Goal: Communication & Community: Participate in discussion

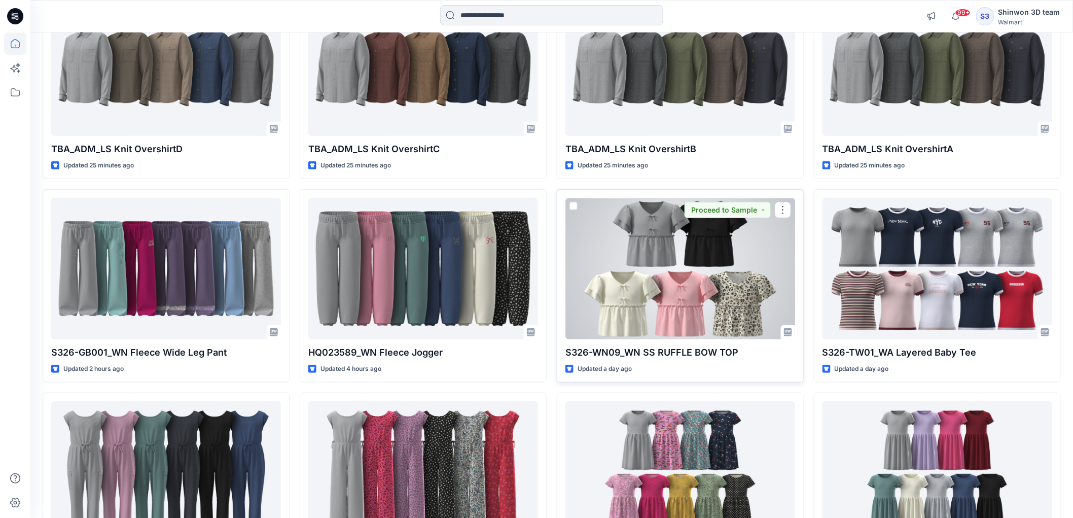
scroll to position [169, 0]
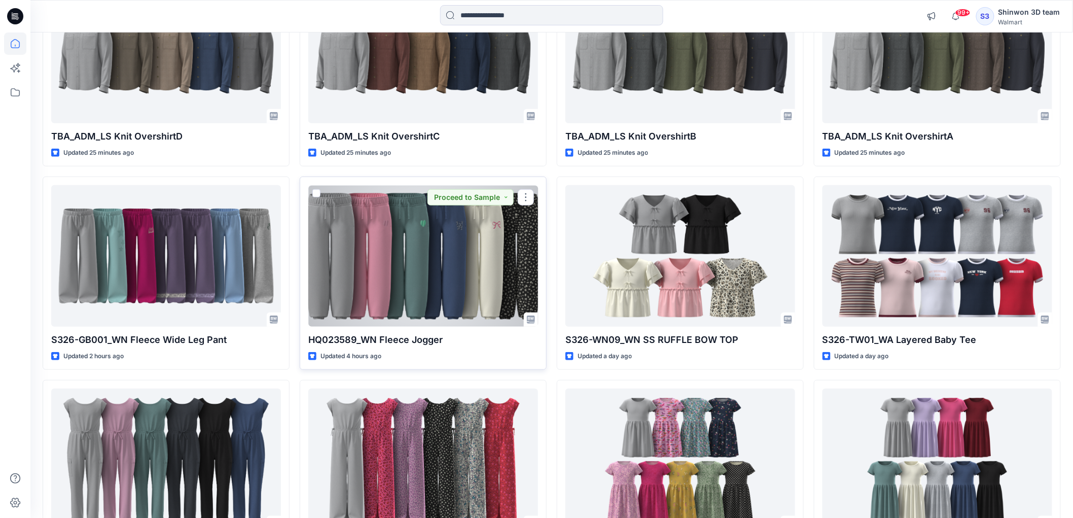
click at [468, 287] on div at bounding box center [423, 255] width 230 height 141
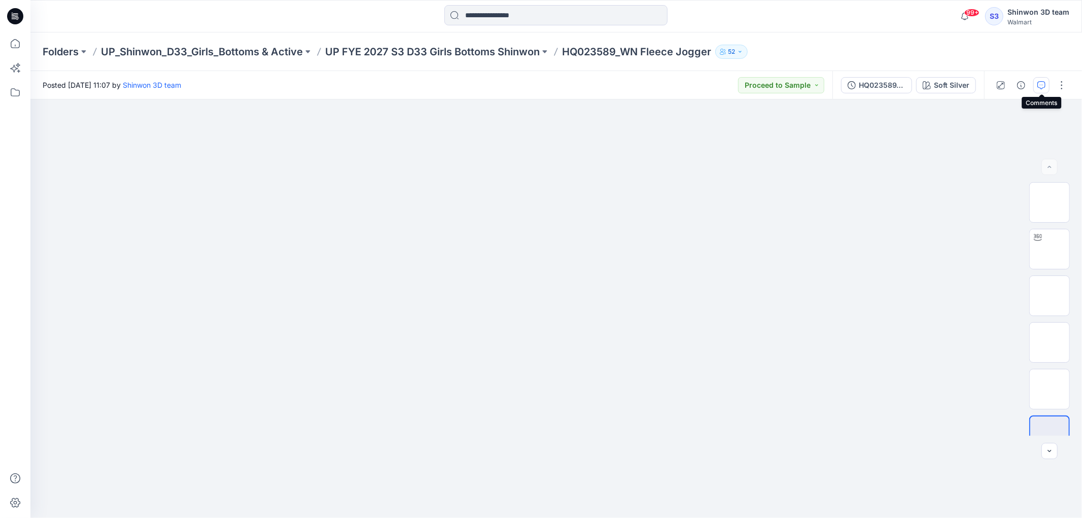
click at [1044, 83] on icon "button" at bounding box center [1041, 85] width 8 height 8
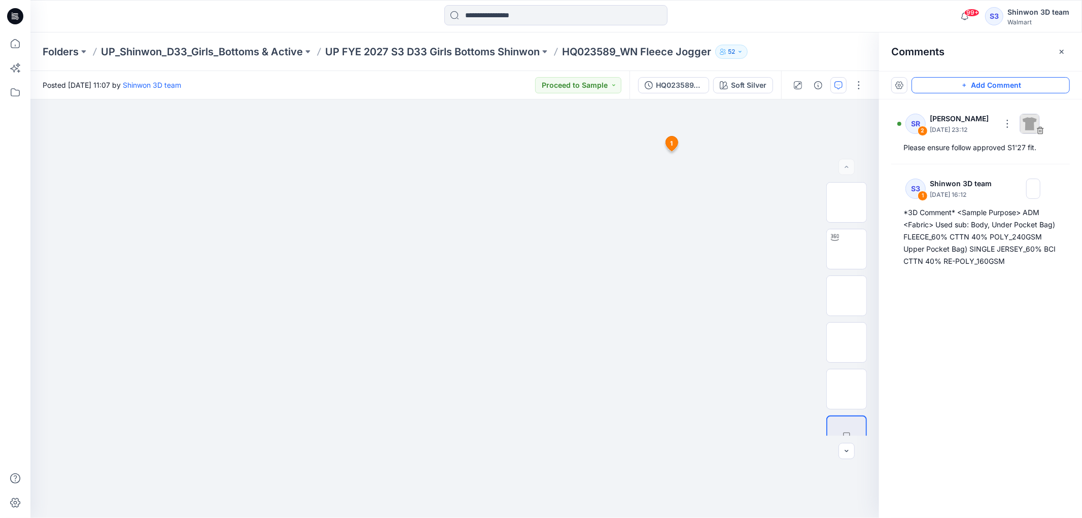
click at [1024, 84] on button "Add Comment" at bounding box center [991, 85] width 158 height 16
click at [948, 85] on button "Click on the style to leave a comment" at bounding box center [991, 85] width 158 height 16
click at [729, 152] on div "3 1 S3 Shinwon 3D team [DATE] 16:12 *3D Comment* <Sample Purpose> ADM <Fabric> …" at bounding box center [454, 308] width 849 height 419
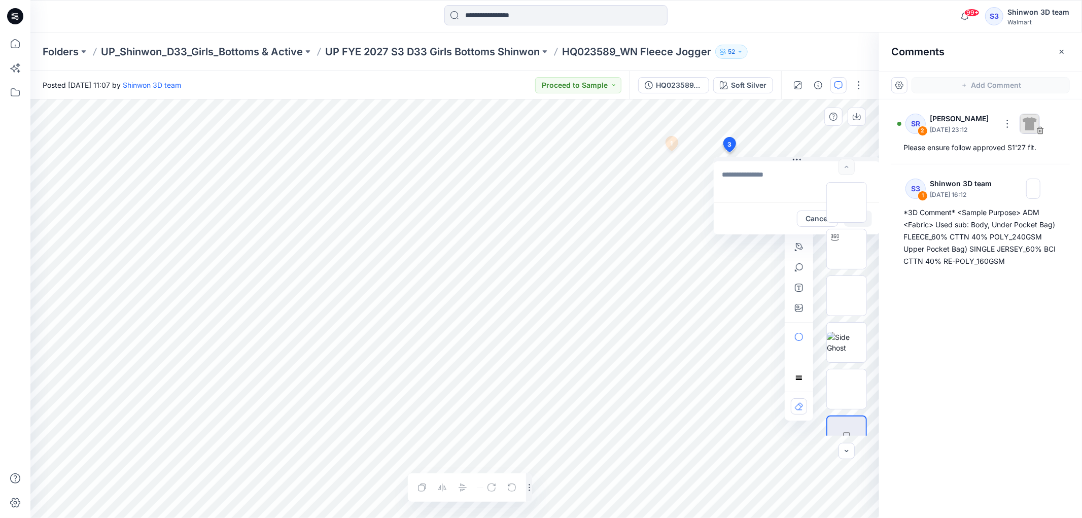
type textarea "*"
click at [804, 216] on button "Cancel" at bounding box center [817, 219] width 41 height 16
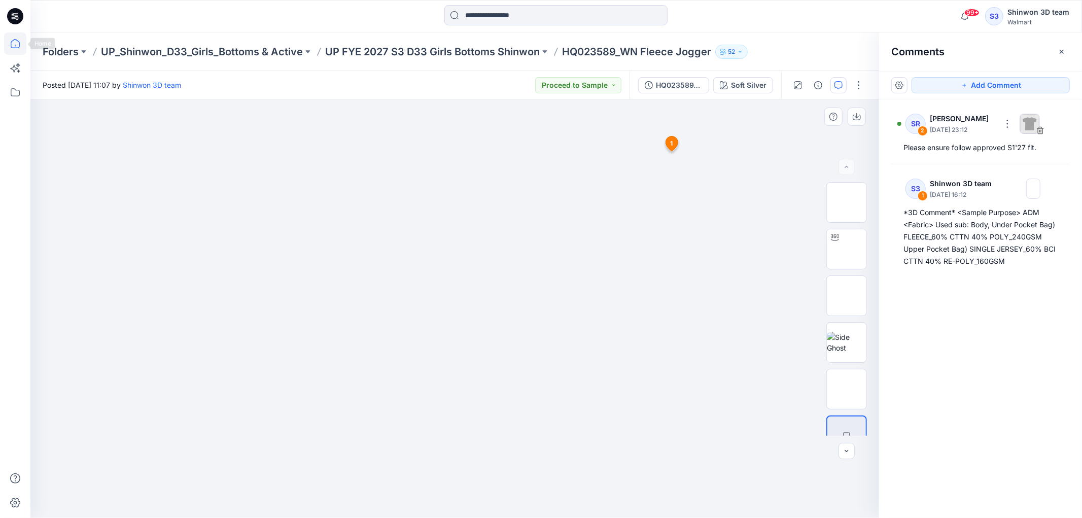
click at [14, 46] on icon at bounding box center [15, 43] width 22 height 22
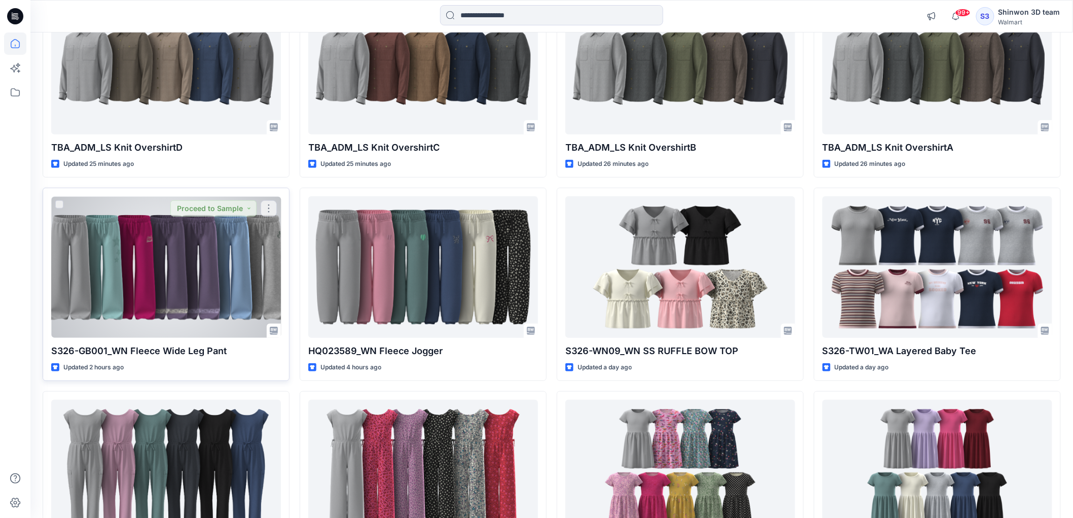
scroll to position [169, 0]
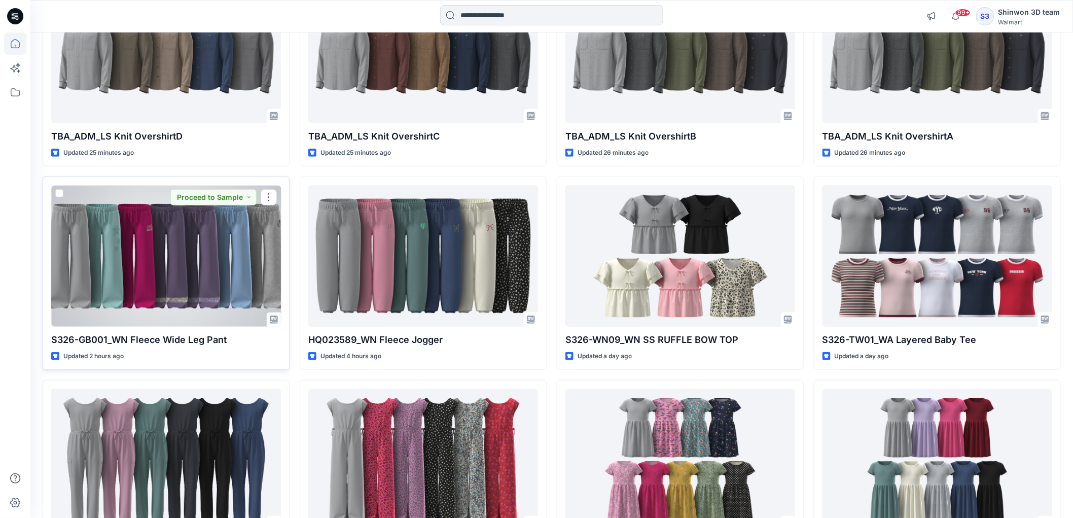
click at [173, 255] on div at bounding box center [166, 255] width 230 height 141
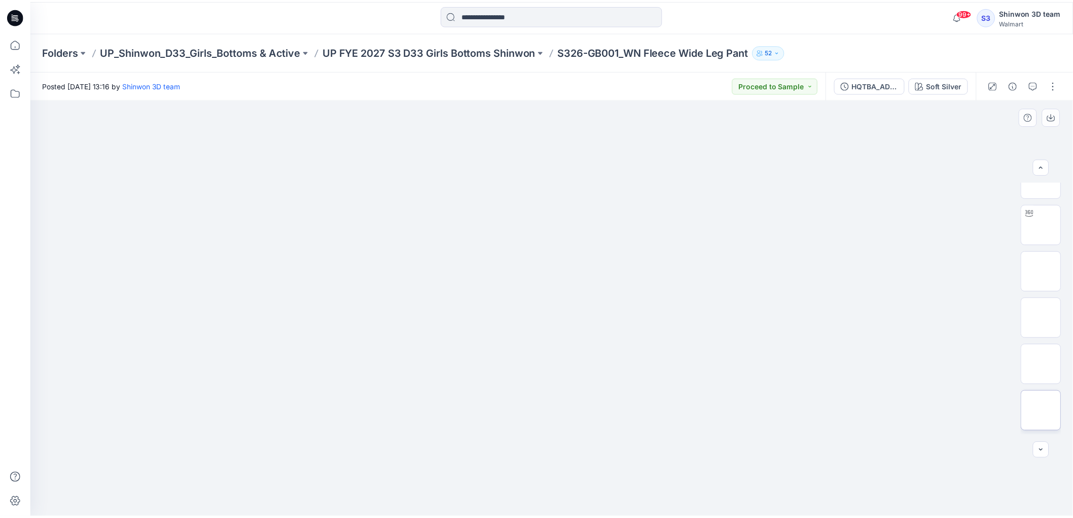
scroll to position [66, 0]
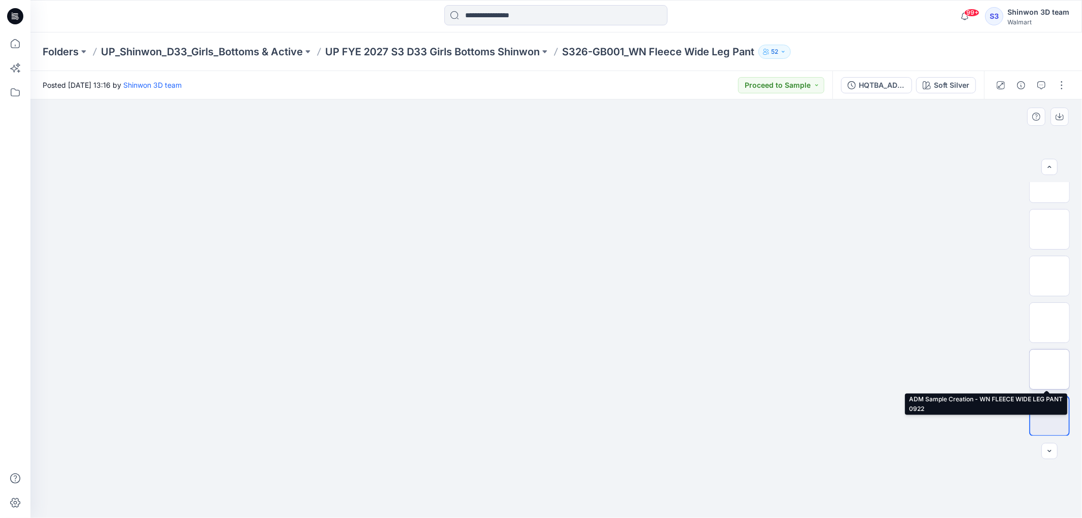
click at [1050, 369] on img at bounding box center [1050, 369] width 0 height 0
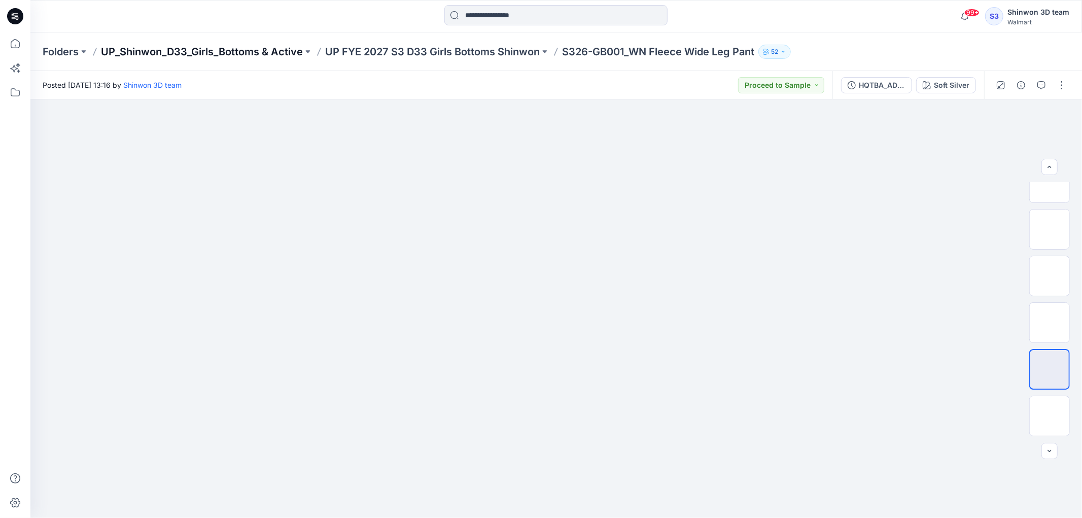
click at [270, 53] on p "UP_Shinwon_D33_Girls_Bottoms & Active" at bounding box center [202, 52] width 202 height 14
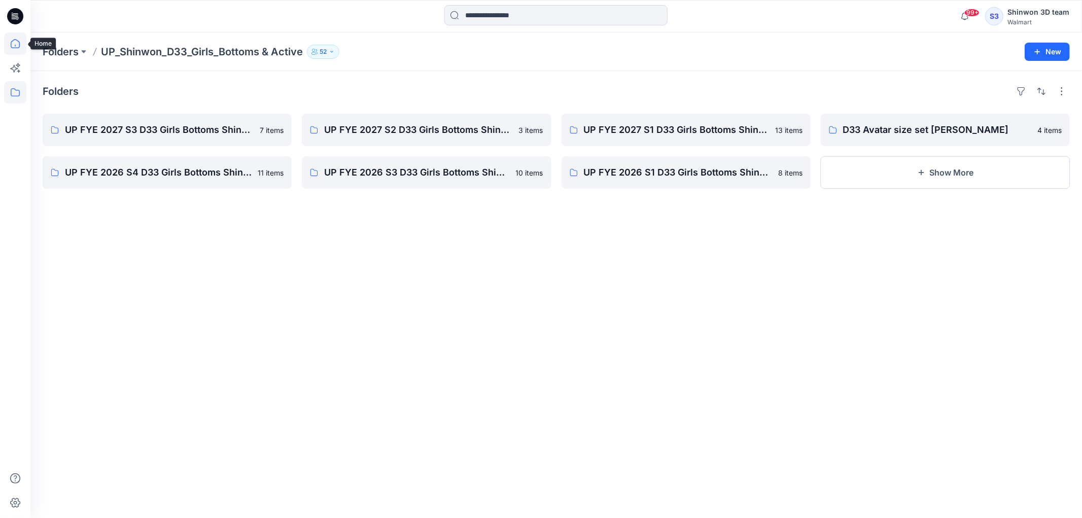
click at [12, 40] on icon at bounding box center [15, 43] width 22 height 22
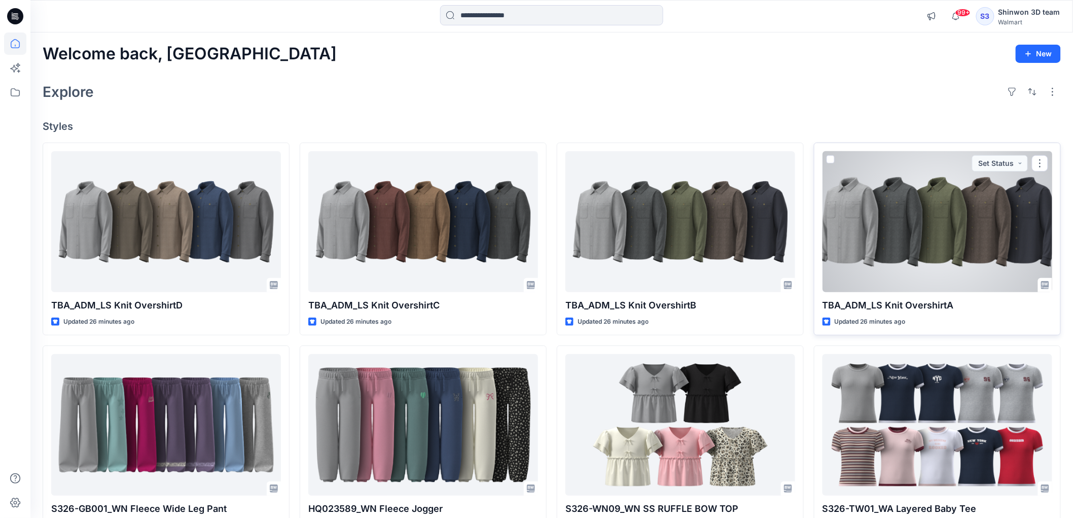
click at [874, 220] on div at bounding box center [938, 221] width 230 height 141
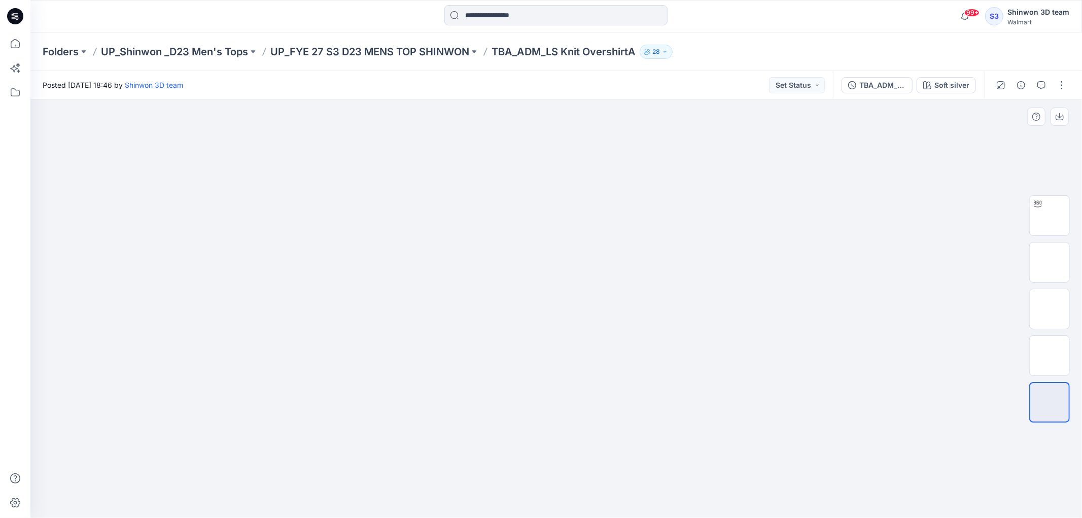
click at [108, 346] on div at bounding box center [556, 308] width 1052 height 419
click at [1061, 86] on button "button" at bounding box center [1062, 85] width 16 height 16
click at [998, 133] on p "Edit" at bounding box center [997, 136] width 13 height 11
click at [425, 55] on p "UP_FYE 27 S3 D23 MENS TOP SHINWON" at bounding box center [369, 52] width 199 height 14
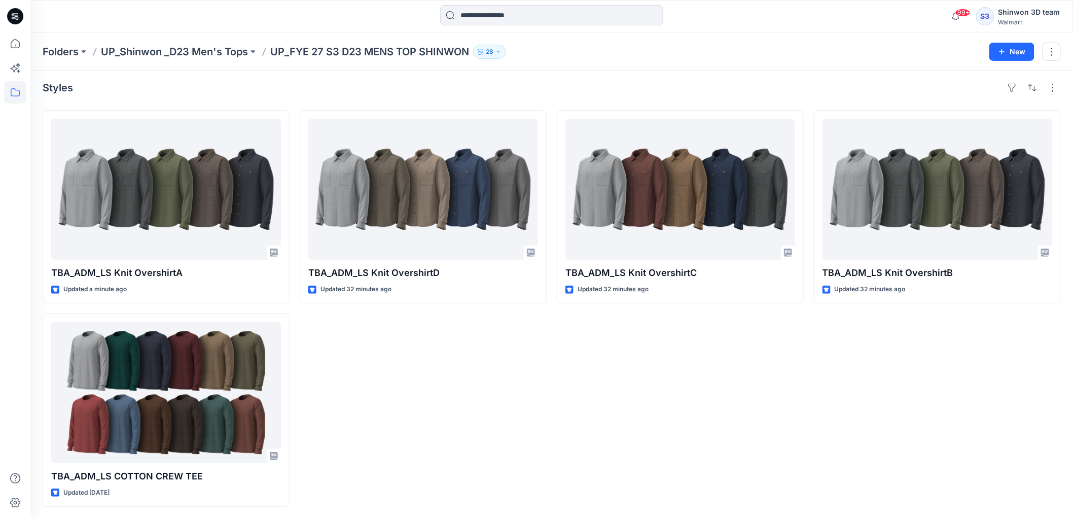
scroll to position [4, 0]
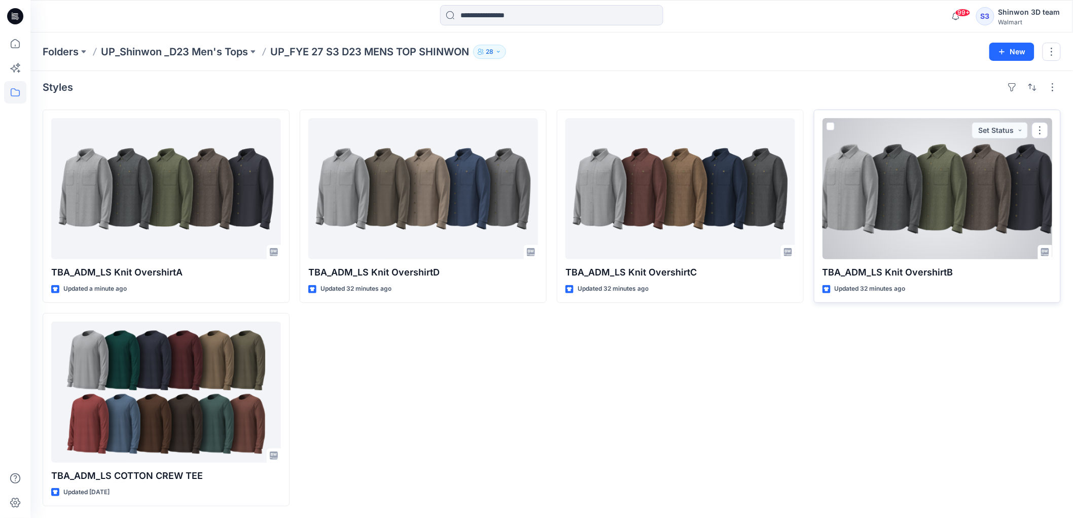
click at [921, 221] on div at bounding box center [938, 188] width 230 height 141
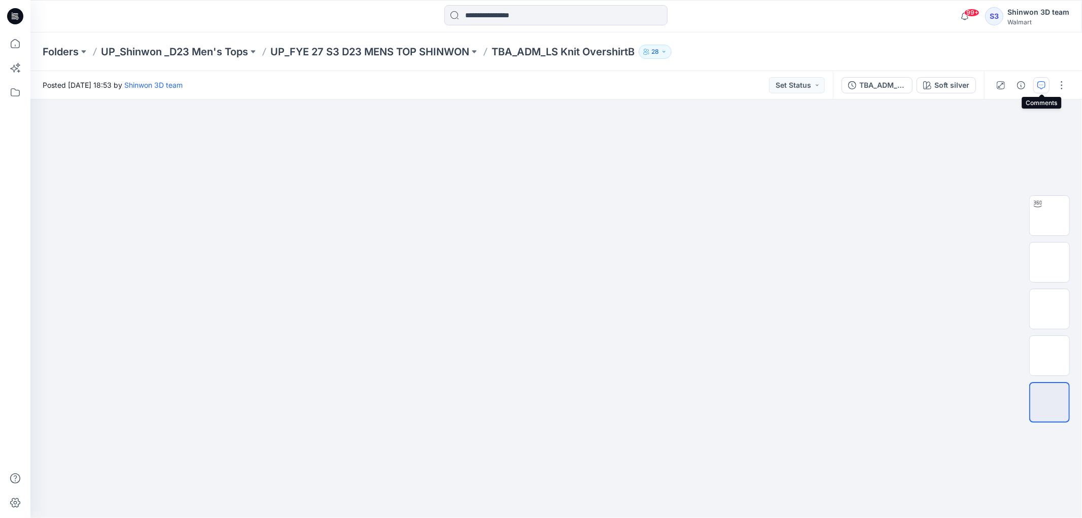
click at [1036, 83] on button "button" at bounding box center [1041, 85] width 16 height 16
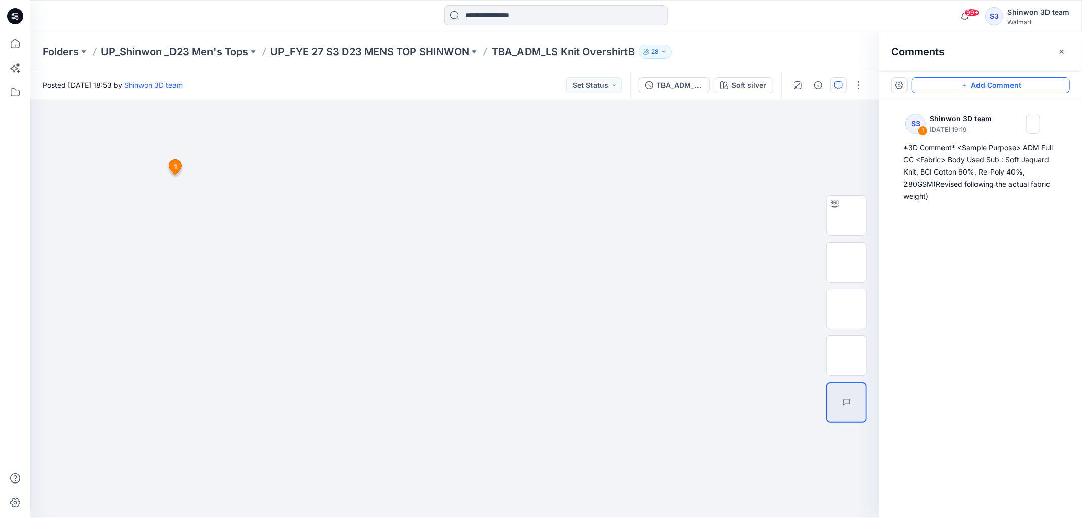
click at [1017, 80] on button "Add Comment" at bounding box center [991, 85] width 158 height 16
click at [698, 157] on div "2 1 S3 Shinwon 3D team September 30, 2025 19:19 *3D Comment* <Sample Purpose> A…" at bounding box center [454, 308] width 849 height 419
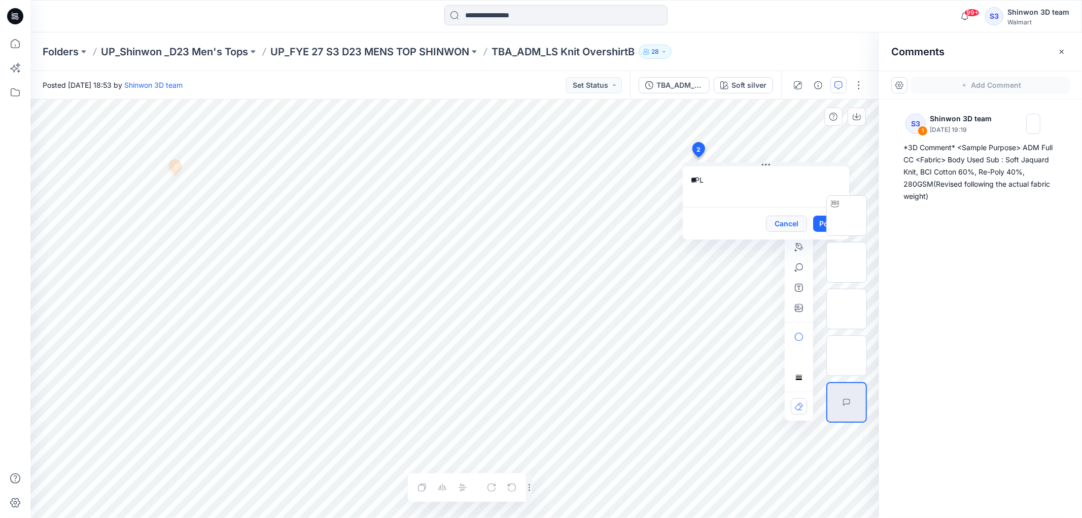
type textarea "*"
click at [625, 181] on div "**********" at bounding box center [454, 308] width 849 height 419
type textarea "**********"
click at [817, 222] on div at bounding box center [846, 309] width 65 height 254
click at [819, 221] on div at bounding box center [846, 309] width 65 height 254
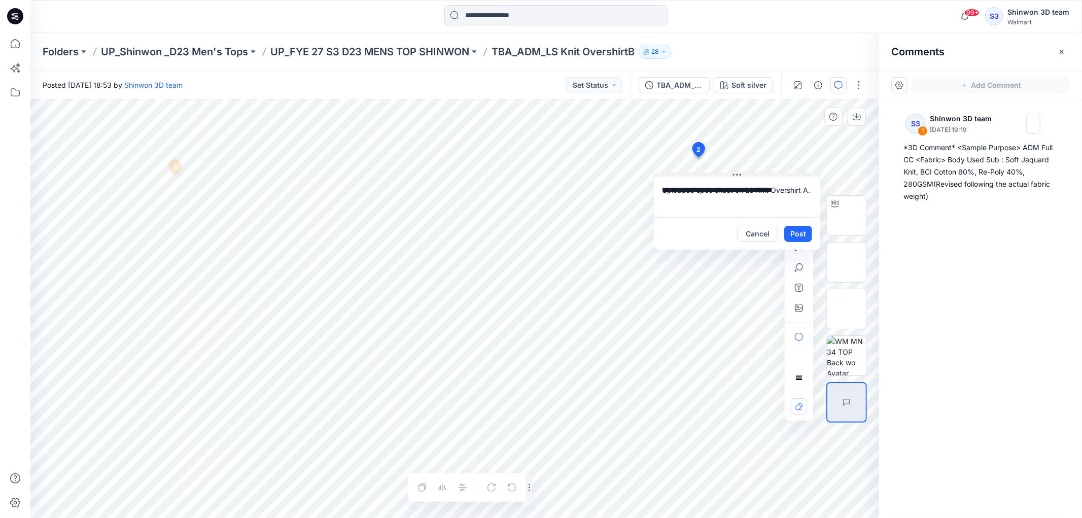
drag, startPoint x: 767, startPoint y: 161, endPoint x: 677, endPoint y: 181, distance: 92.4
click at [733, 179] on icon at bounding box center [737, 175] width 8 height 8
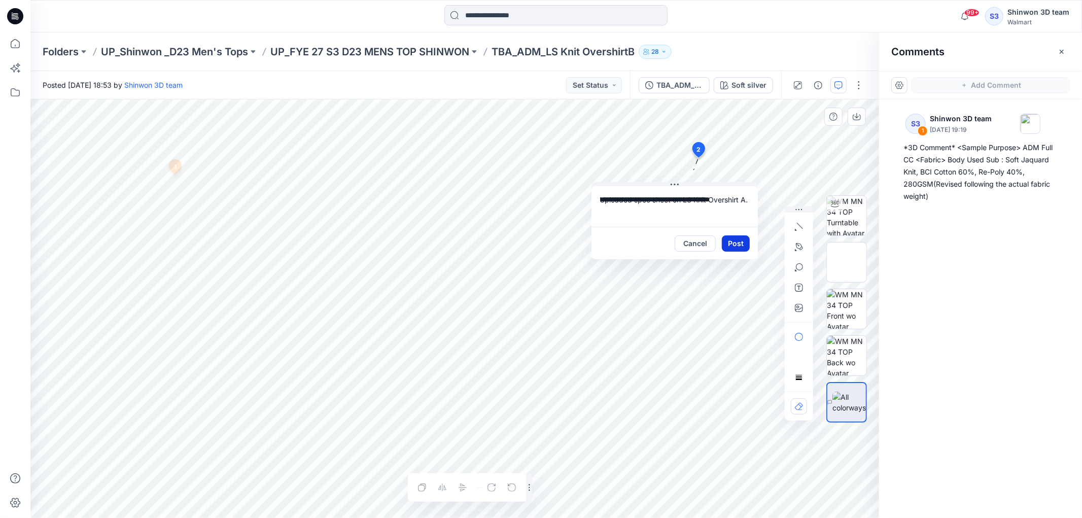
click at [744, 241] on button "Post" at bounding box center [736, 243] width 28 height 16
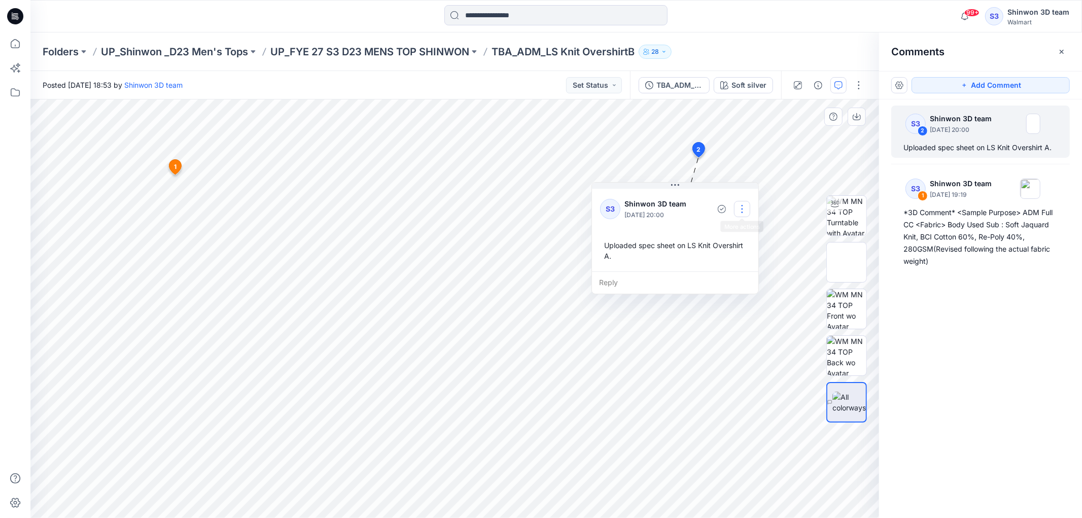
click at [746, 206] on button "button" at bounding box center [742, 209] width 16 height 16
click at [736, 235] on p "Edit comment" at bounding box center [745, 232] width 46 height 11
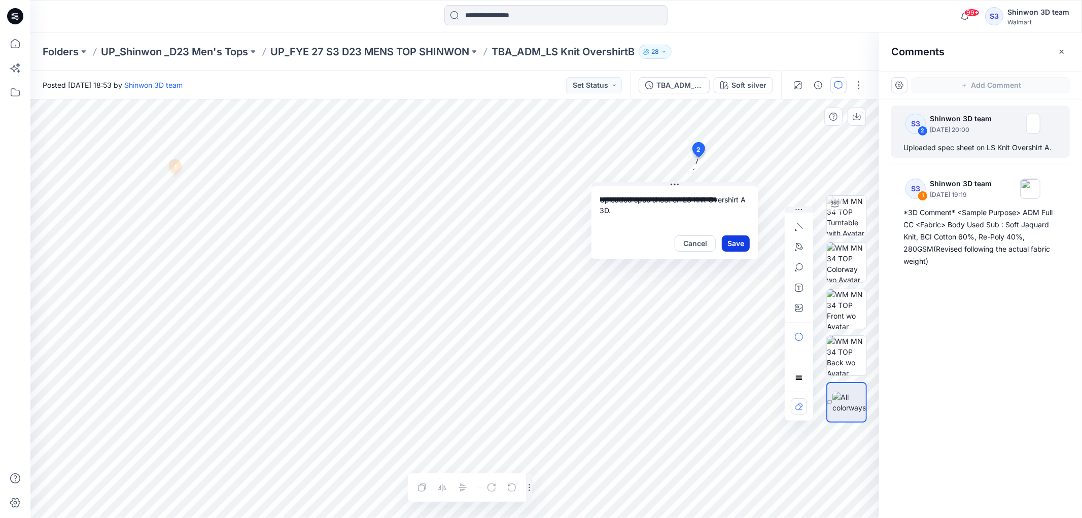
type textarea "**********"
click at [744, 246] on button "Save" at bounding box center [736, 243] width 28 height 16
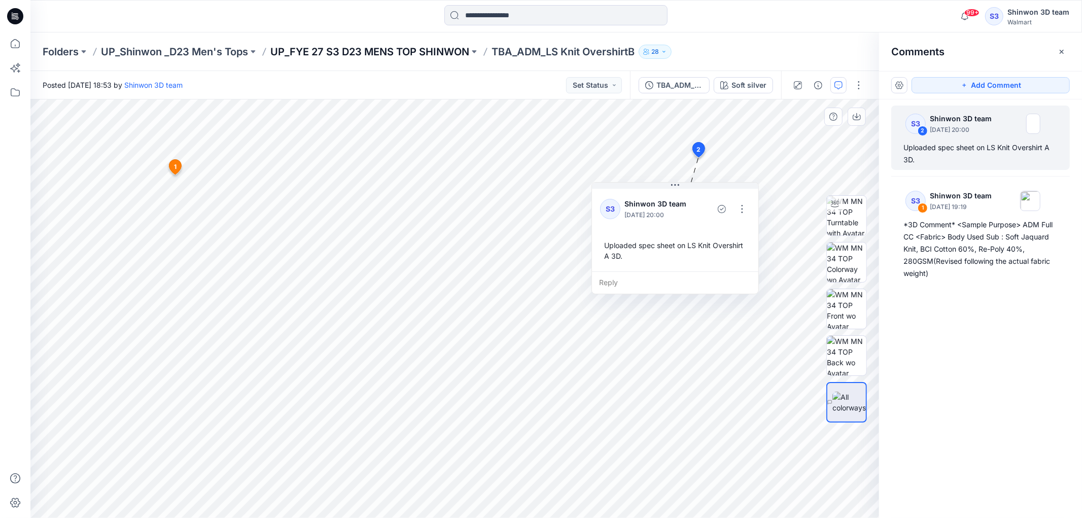
click at [427, 52] on p "UP_FYE 27 S3 D23 MENS TOP SHINWON" at bounding box center [369, 52] width 199 height 14
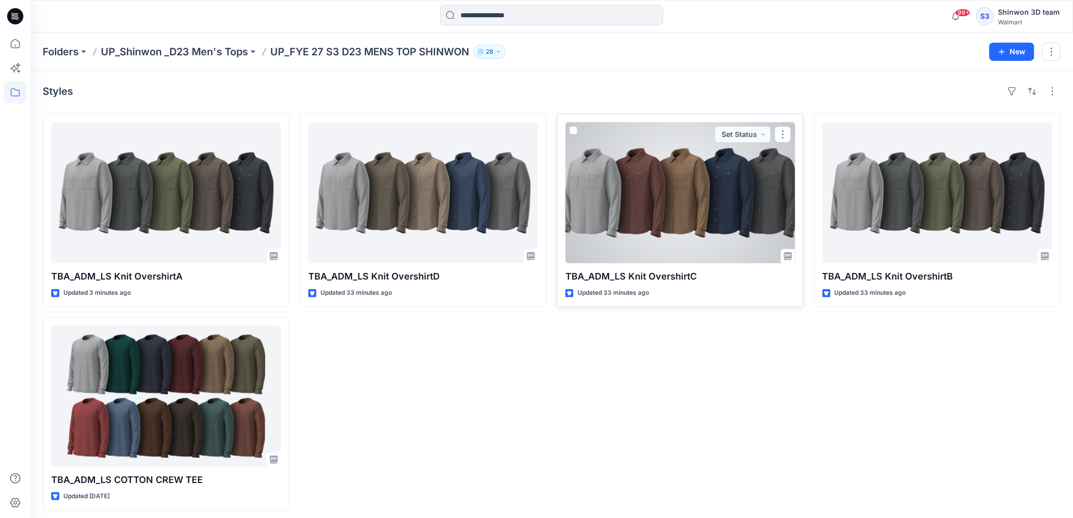
click at [686, 203] on div at bounding box center [681, 192] width 230 height 141
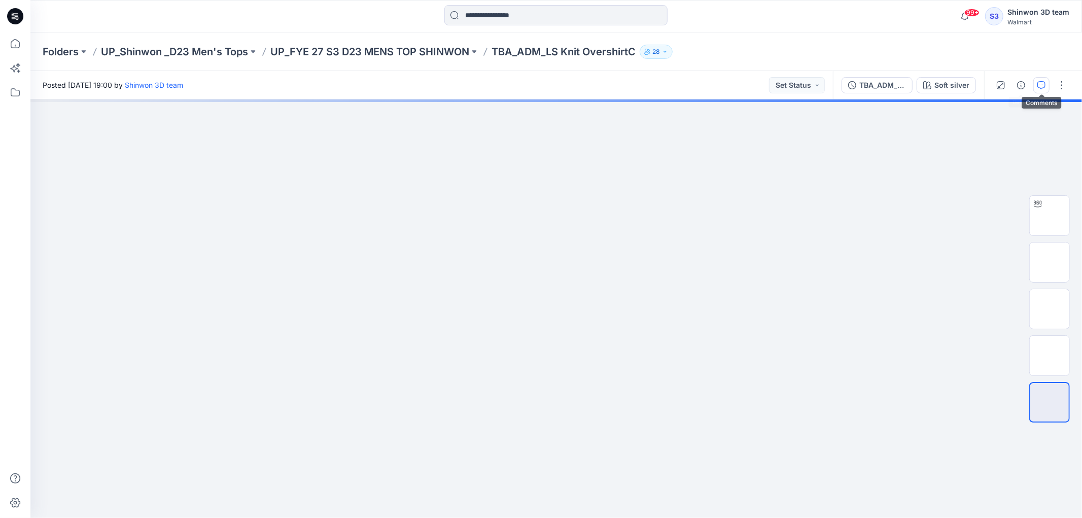
click at [1043, 80] on button "button" at bounding box center [1041, 85] width 16 height 16
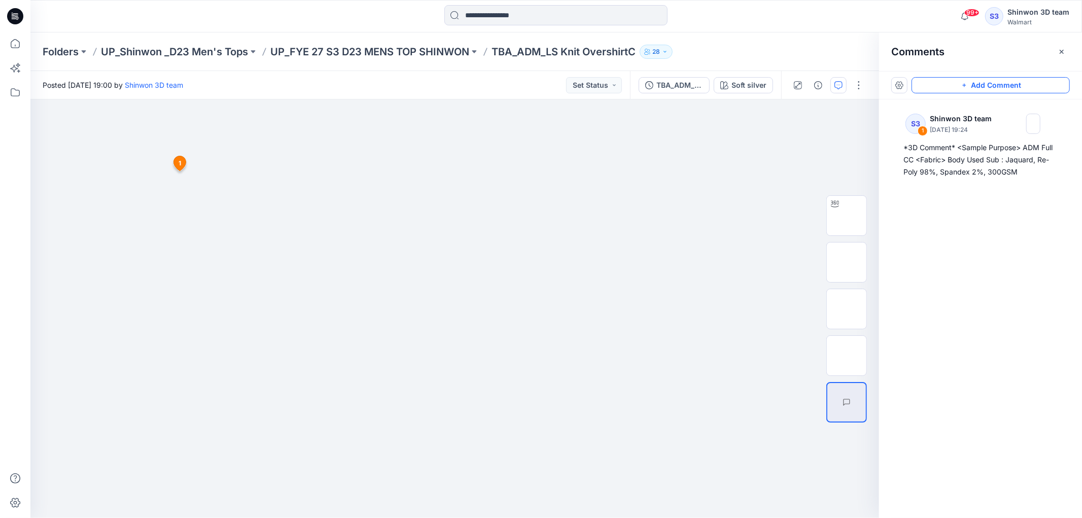
click at [971, 84] on button "Add Comment" at bounding box center [991, 85] width 158 height 16
click at [622, 140] on div "2 1 S3 Shinwon 3D team September 30, 2025 19:24 *3D Comment* <Sample Purpose> A…" at bounding box center [454, 308] width 849 height 419
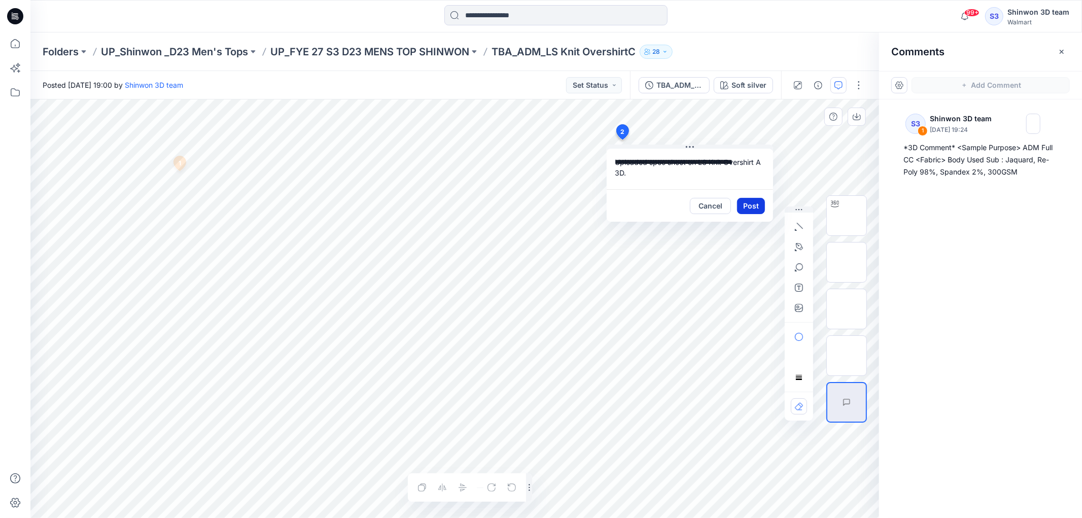
type textarea "**********"
click at [764, 204] on button "Post" at bounding box center [751, 206] width 28 height 16
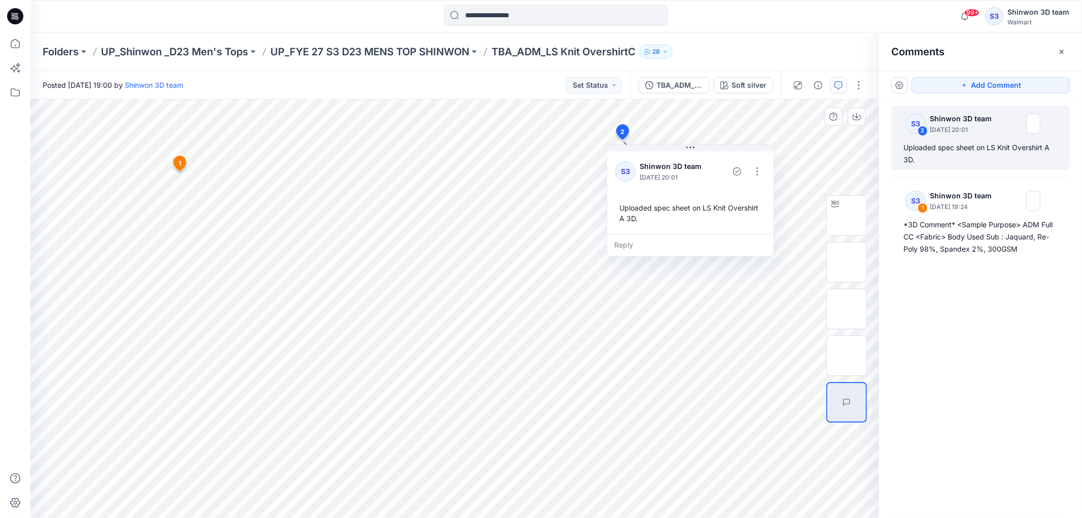
click at [406, 59] on div "Folders UP_Shinwon _D23 Men's Tops UP_FYE 27 S3 D23 MENS TOP SHINWON TBA_ADM_LS…" at bounding box center [556, 51] width 1052 height 39
click at [409, 49] on p "UP_FYE 27 S3 D23 MENS TOP SHINWON" at bounding box center [369, 52] width 199 height 14
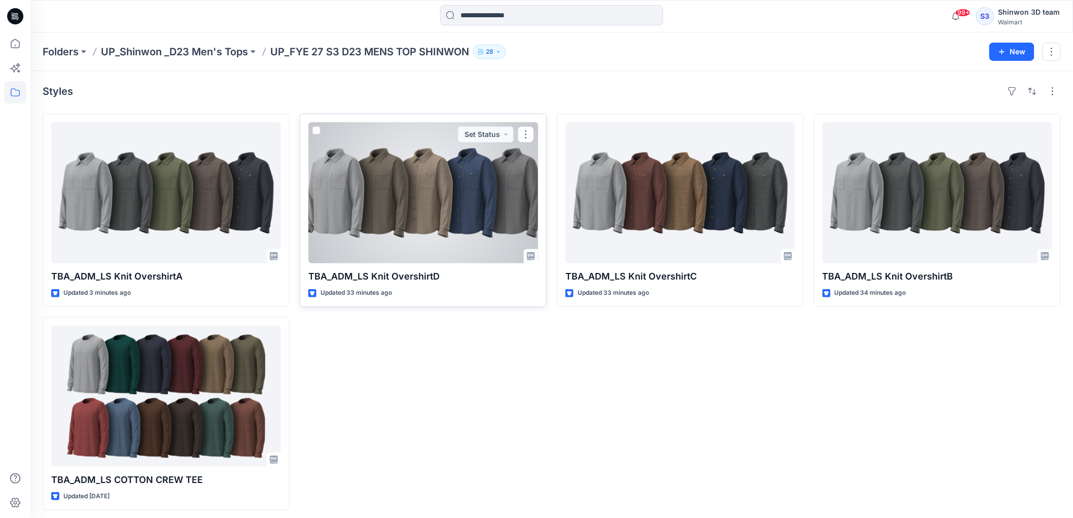
click at [463, 219] on div at bounding box center [423, 192] width 230 height 141
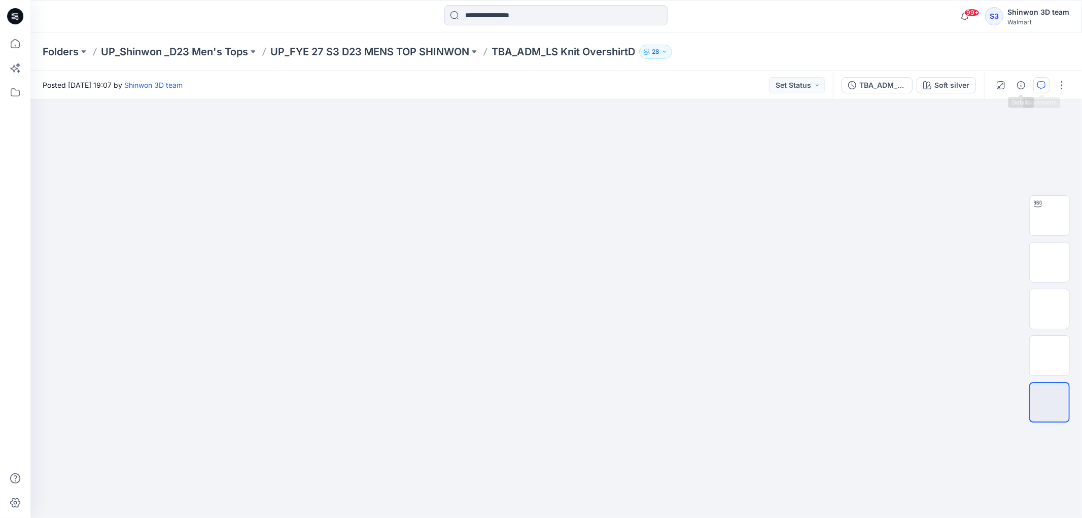
click at [1037, 87] on icon "button" at bounding box center [1041, 85] width 8 height 8
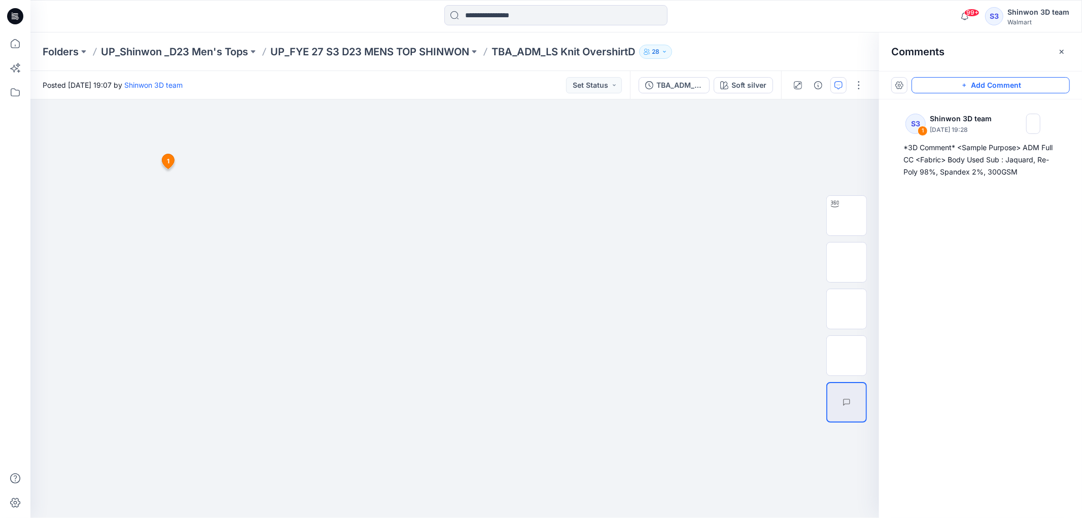
click at [976, 88] on button "Add Comment" at bounding box center [991, 85] width 158 height 16
click at [714, 148] on div "2 1 S3 Shinwon 3D team September 30, 2025 19:28 *3D Comment* <Sample Purpose> A…" at bounding box center [454, 308] width 849 height 419
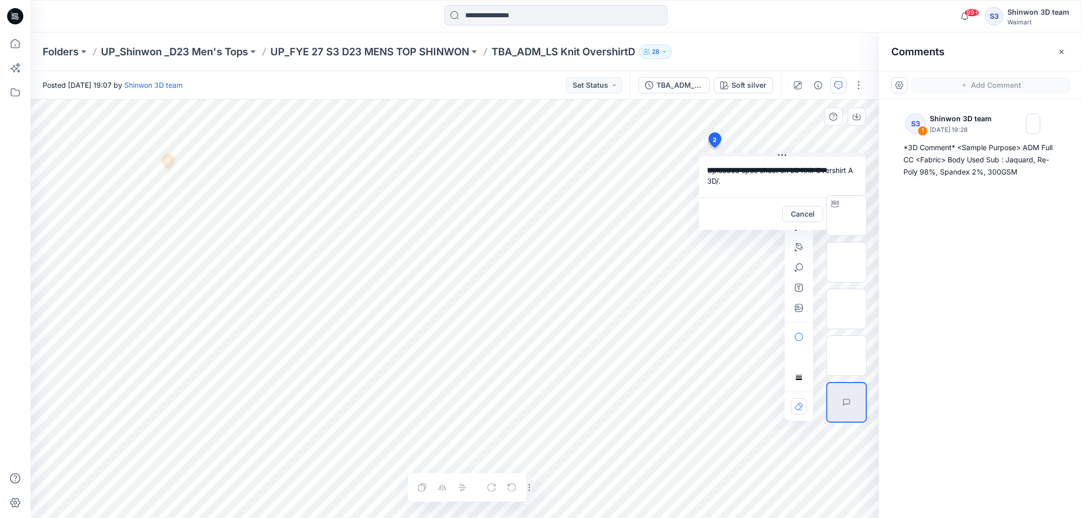
click at [696, 173] on div "**********" at bounding box center [454, 308] width 849 height 419
type textarea "**********"
drag, startPoint x: 780, startPoint y: 153, endPoint x: 685, endPoint y: 170, distance: 95.9
click at [766, 161] on icon at bounding box center [770, 157] width 8 height 8
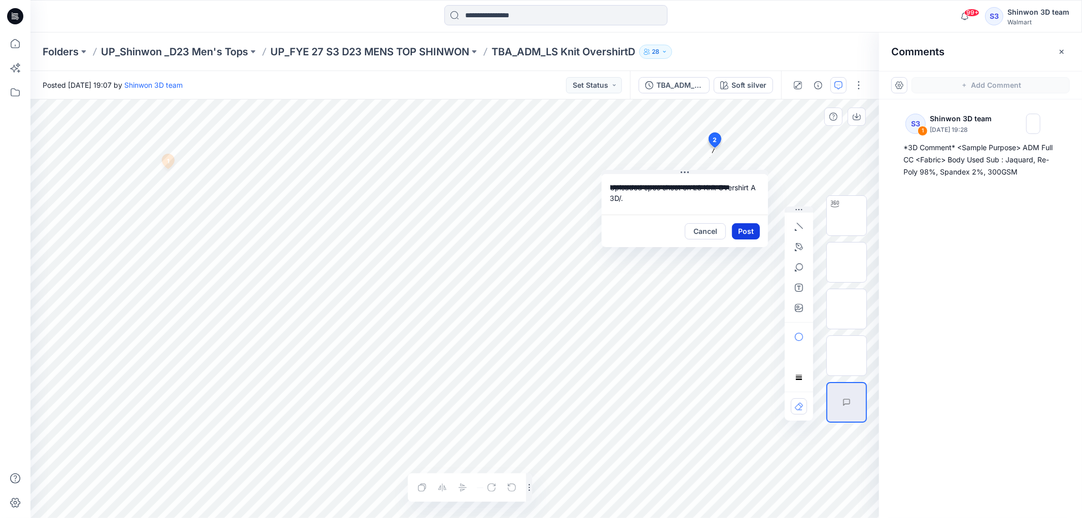
click at [754, 229] on button "Post" at bounding box center [746, 231] width 28 height 16
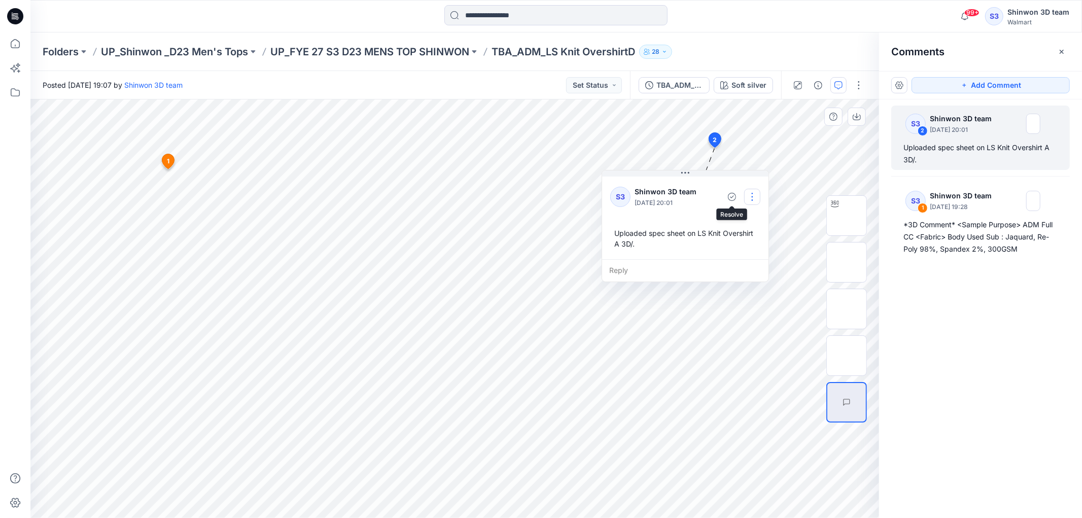
click at [748, 195] on button "button" at bounding box center [752, 197] width 16 height 16
click at [749, 222] on p "Edit comment" at bounding box center [755, 220] width 46 height 11
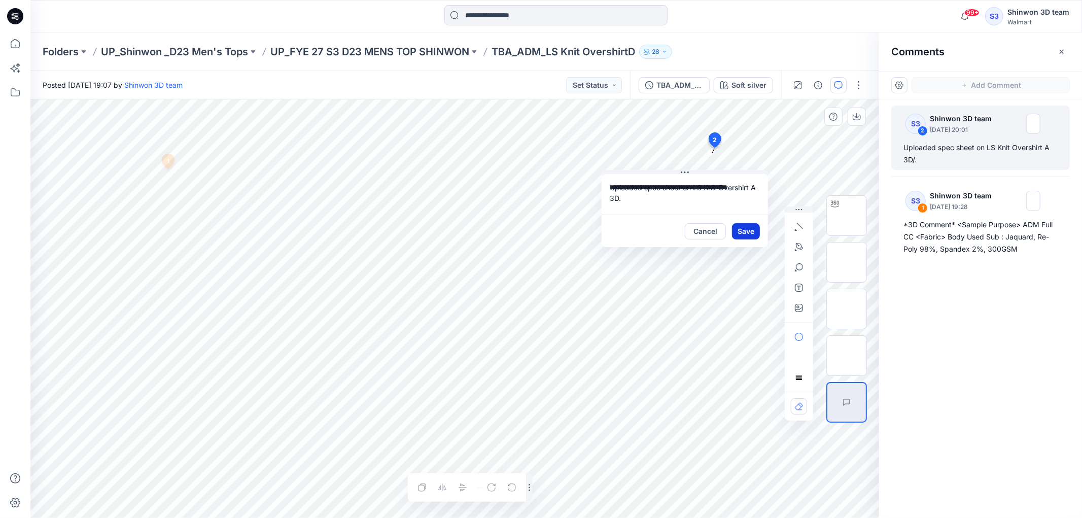
type textarea "**********"
click at [744, 226] on button "Save" at bounding box center [746, 231] width 28 height 16
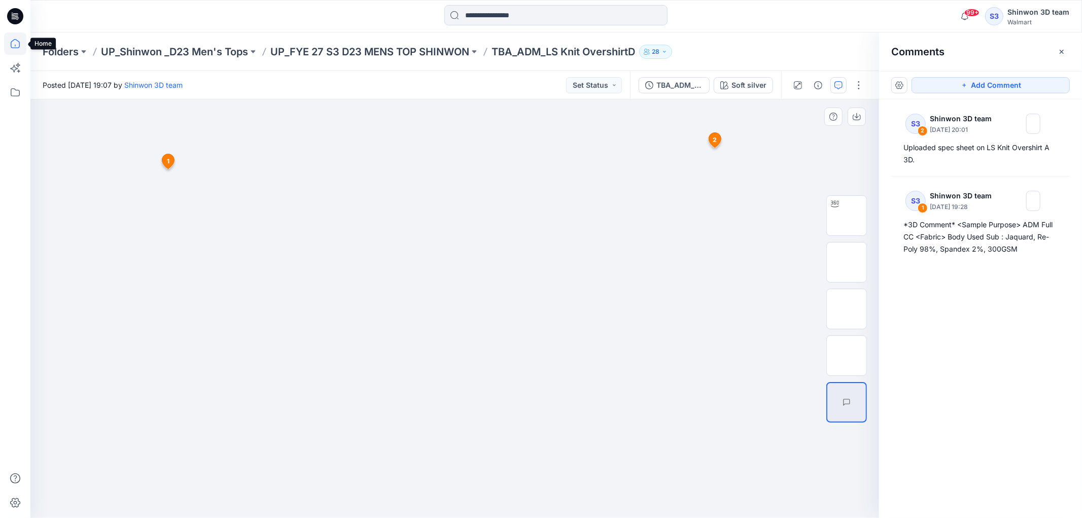
click at [17, 47] on icon at bounding box center [15, 43] width 22 height 22
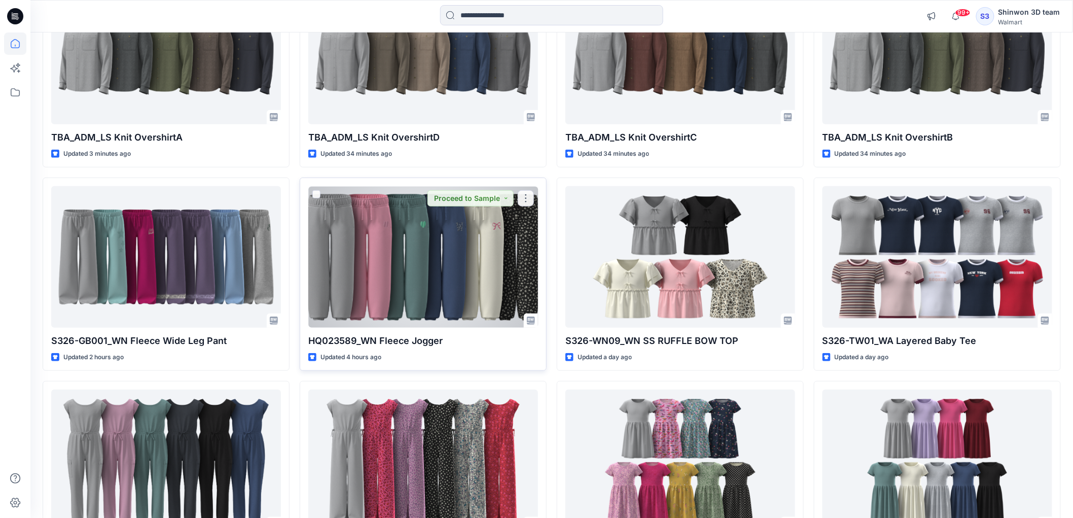
scroll to position [169, 0]
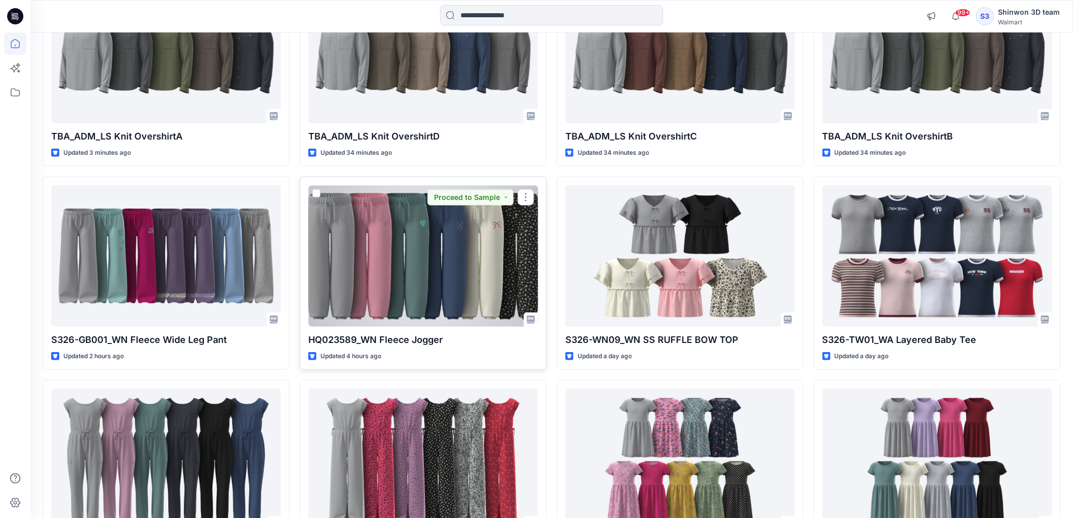
click at [424, 261] on div at bounding box center [423, 255] width 230 height 141
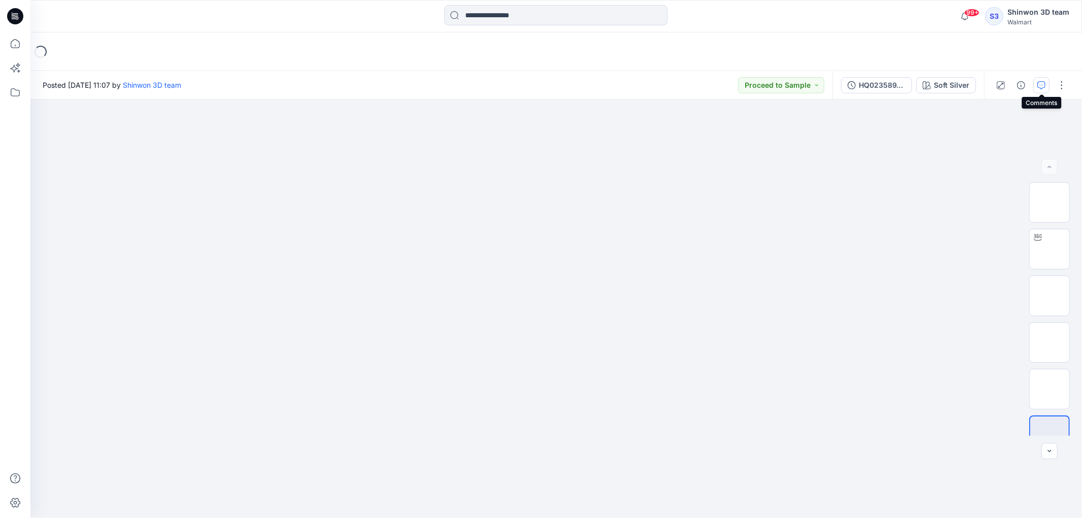
click at [1043, 87] on icon "button" at bounding box center [1041, 85] width 8 height 8
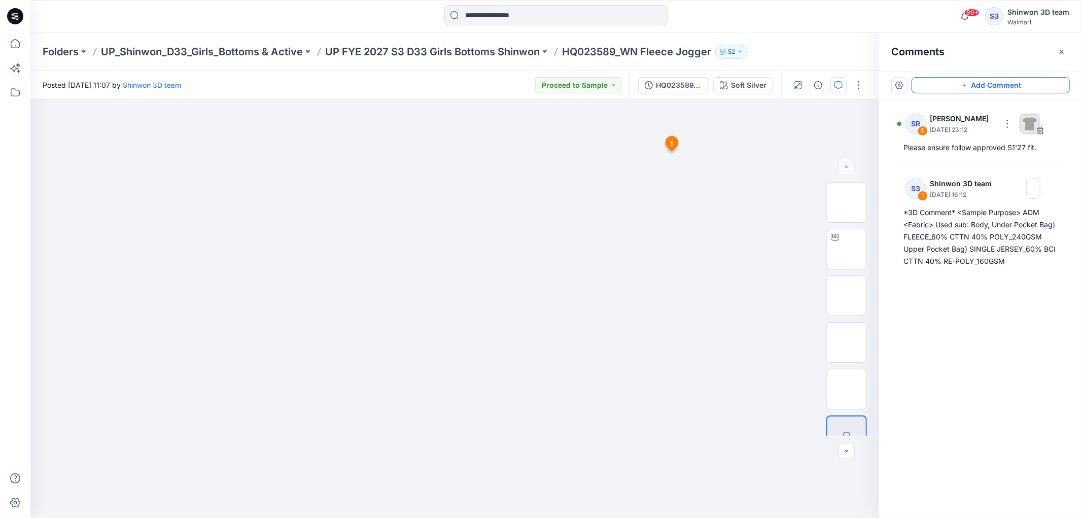
click at [1015, 78] on button "Add Comment" at bounding box center [991, 85] width 158 height 16
click at [731, 133] on div "3 1 S3 Shinwon 3D team [DATE] 16:12 *3D Comment* <Sample Purpose> ADM <Fabric> …" at bounding box center [454, 308] width 849 height 419
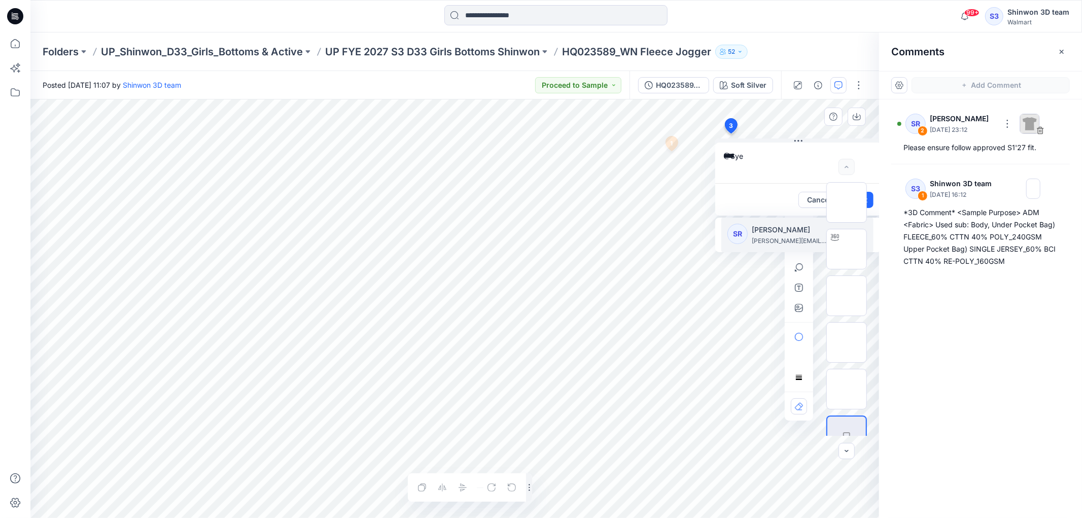
click at [767, 227] on p "[PERSON_NAME]" at bounding box center [790, 230] width 76 height 12
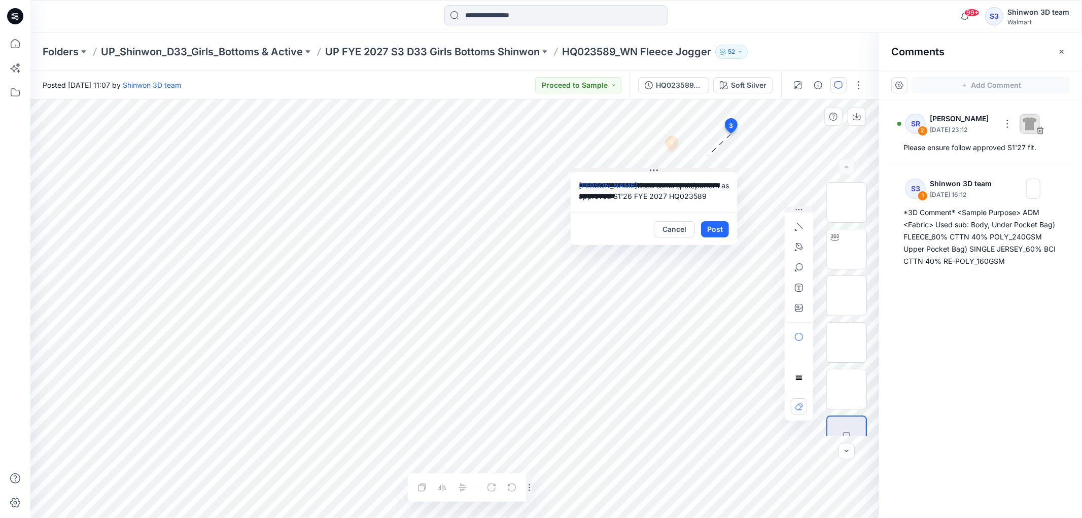
drag, startPoint x: 796, startPoint y: 141, endPoint x: 652, endPoint y: 170, distance: 147.5
click at [652, 170] on icon at bounding box center [654, 170] width 8 height 8
click at [713, 195] on textarea "**********" at bounding box center [654, 192] width 166 height 41
type textarea "**********"
click at [711, 226] on button "Post" at bounding box center [715, 229] width 28 height 16
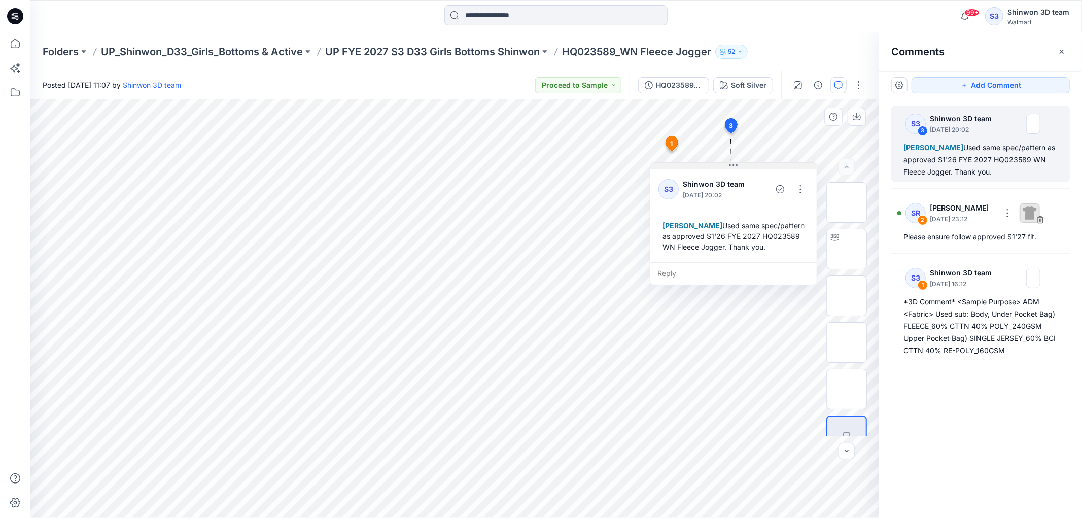
drag, startPoint x: 675, startPoint y: 173, endPoint x: 754, endPoint y: 168, distance: 79.3
click at [754, 168] on button at bounding box center [733, 166] width 166 height 6
